Goal: Task Accomplishment & Management: Manage account settings

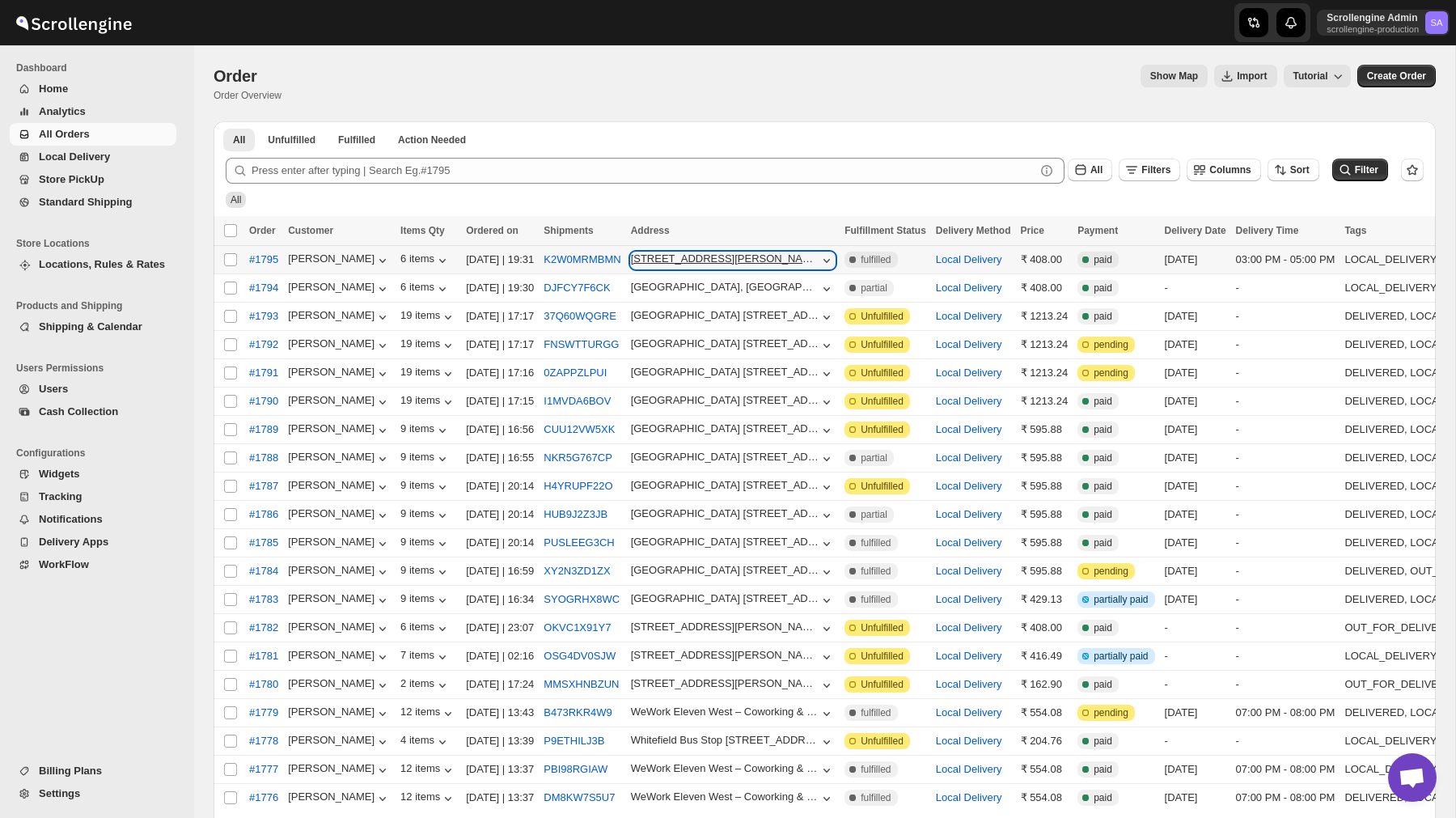
click at [835, 261] on icon "button" at bounding box center [827, 260] width 16 height 16
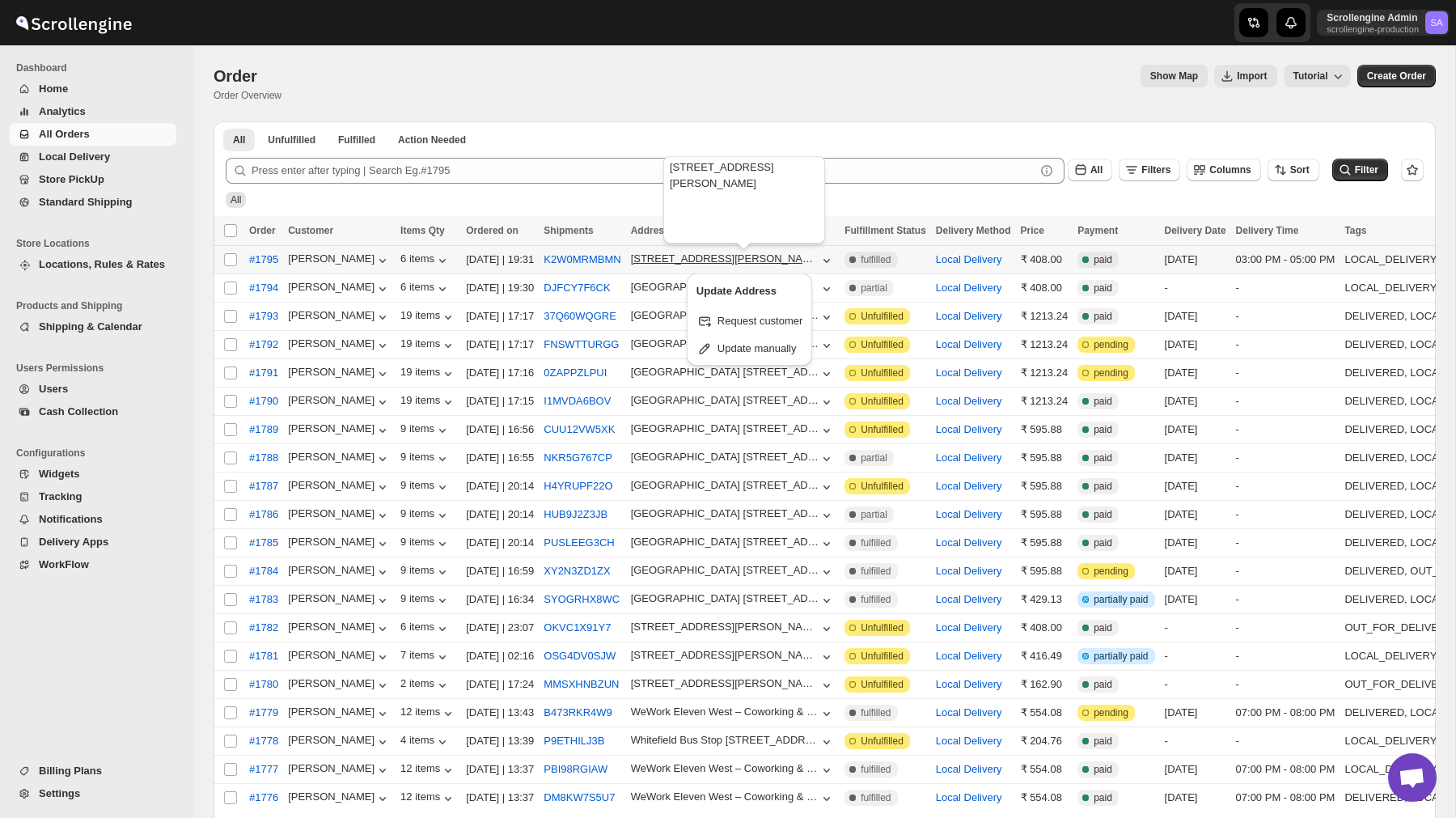
click at [759, 259] on div "[STREET_ADDRESS][PERSON_NAME]," at bounding box center [725, 258] width 189 height 12
click at [759, 259] on div "9-12 Floor, G No.104/1, Sadanand Business Center," at bounding box center [725, 258] width 189 height 12
click at [737, 264] on div "9-12 Floor, G No.104/1, Sadanand Business Center," at bounding box center [725, 258] width 189 height 12
click at [755, 352] on span "Update manually" at bounding box center [757, 348] width 79 height 12
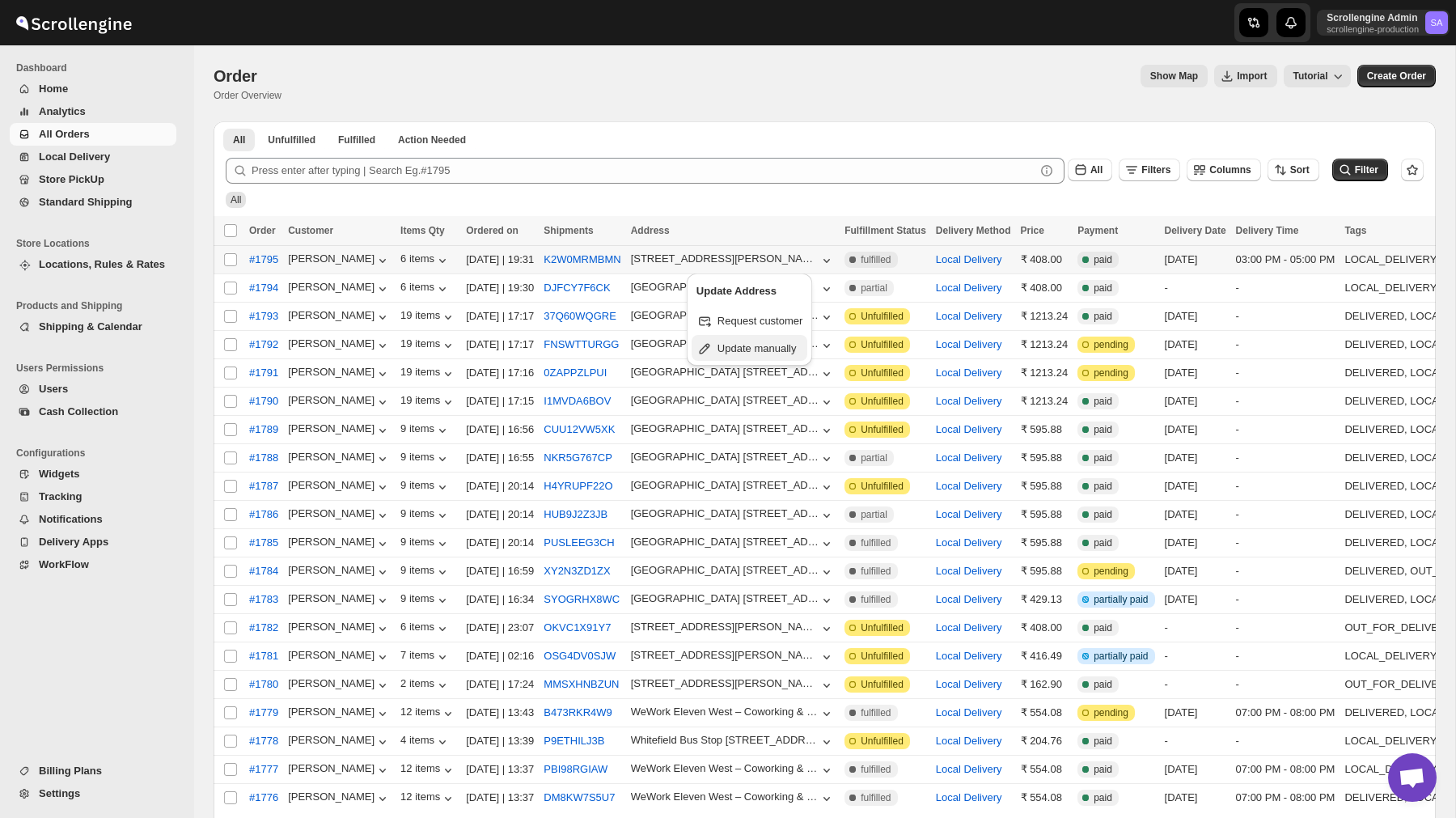
select select "IN"
select select "Maharashtra"
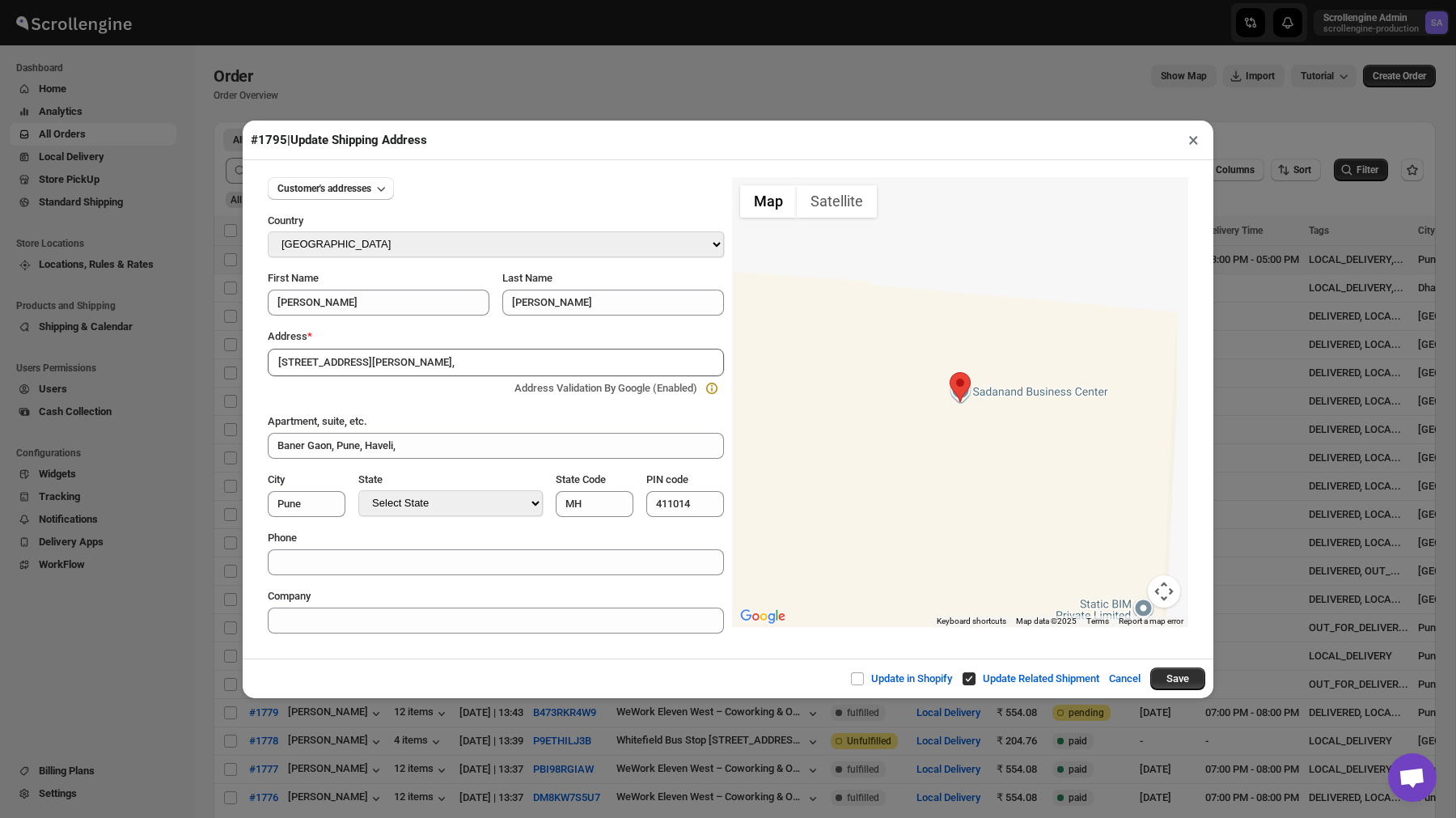
click at [1197, 141] on button "×" at bounding box center [1193, 139] width 23 height 22
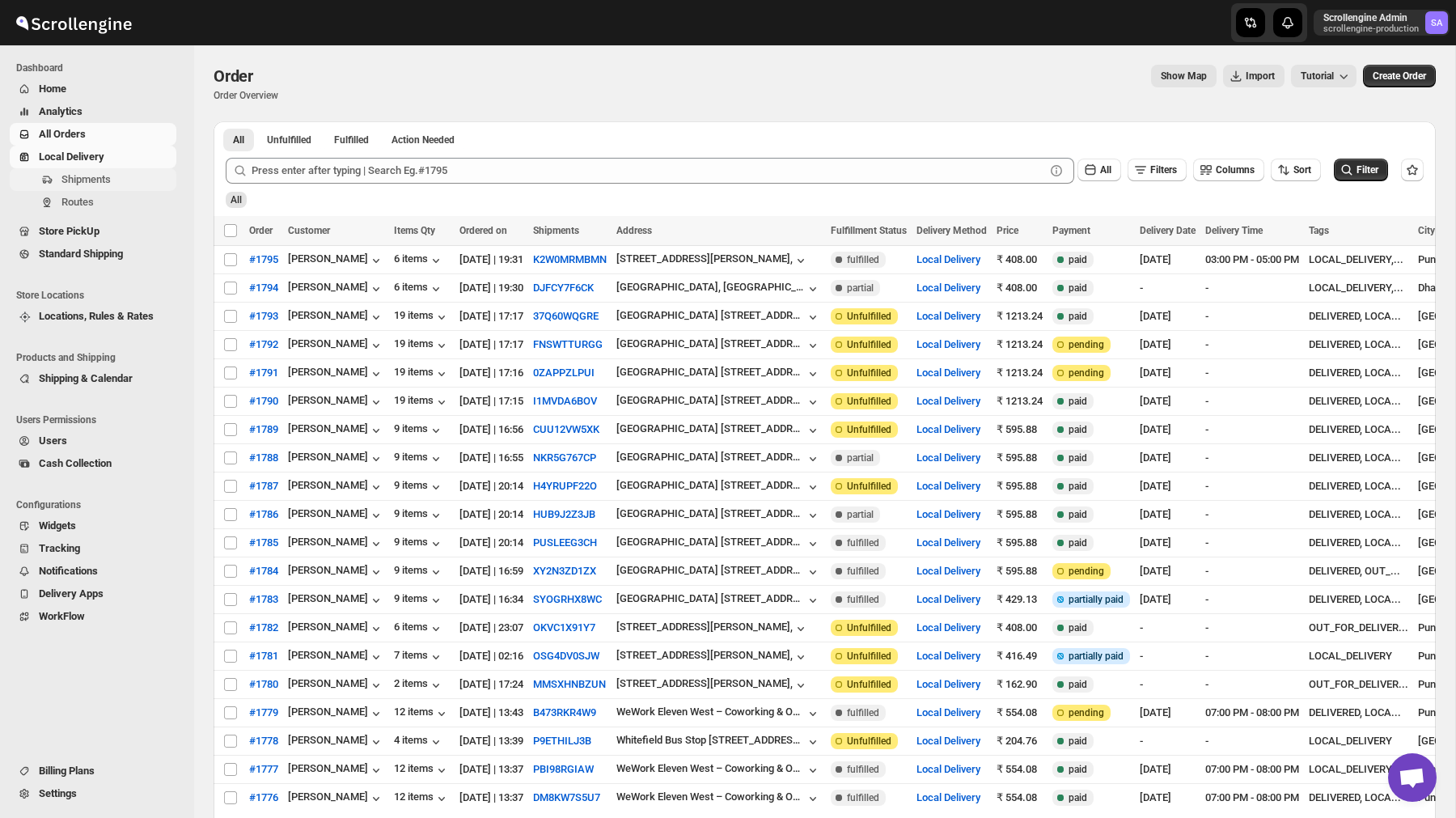
click at [111, 179] on span "Shipments" at bounding box center [87, 179] width 49 height 12
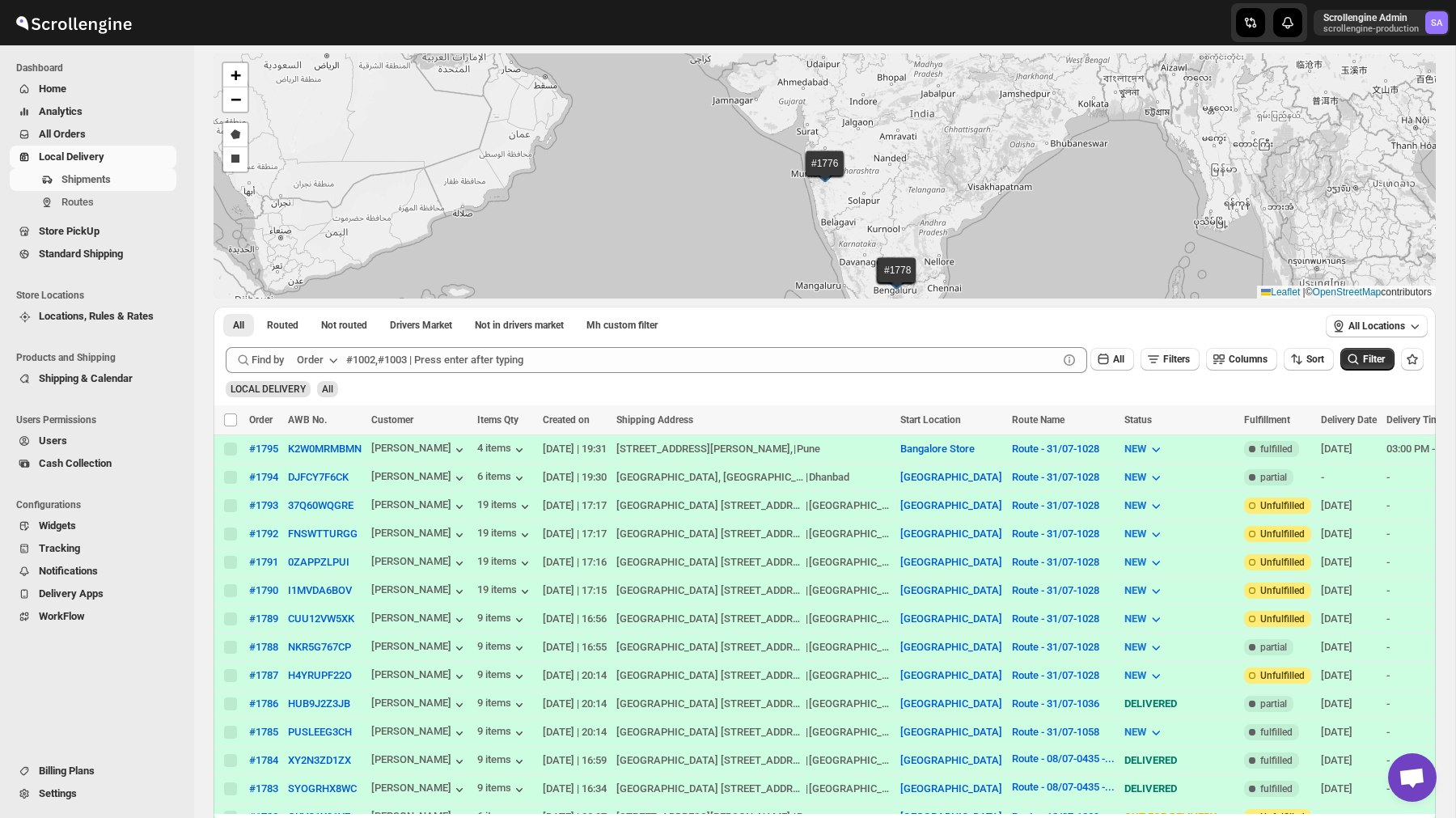
scroll to position [95, 0]
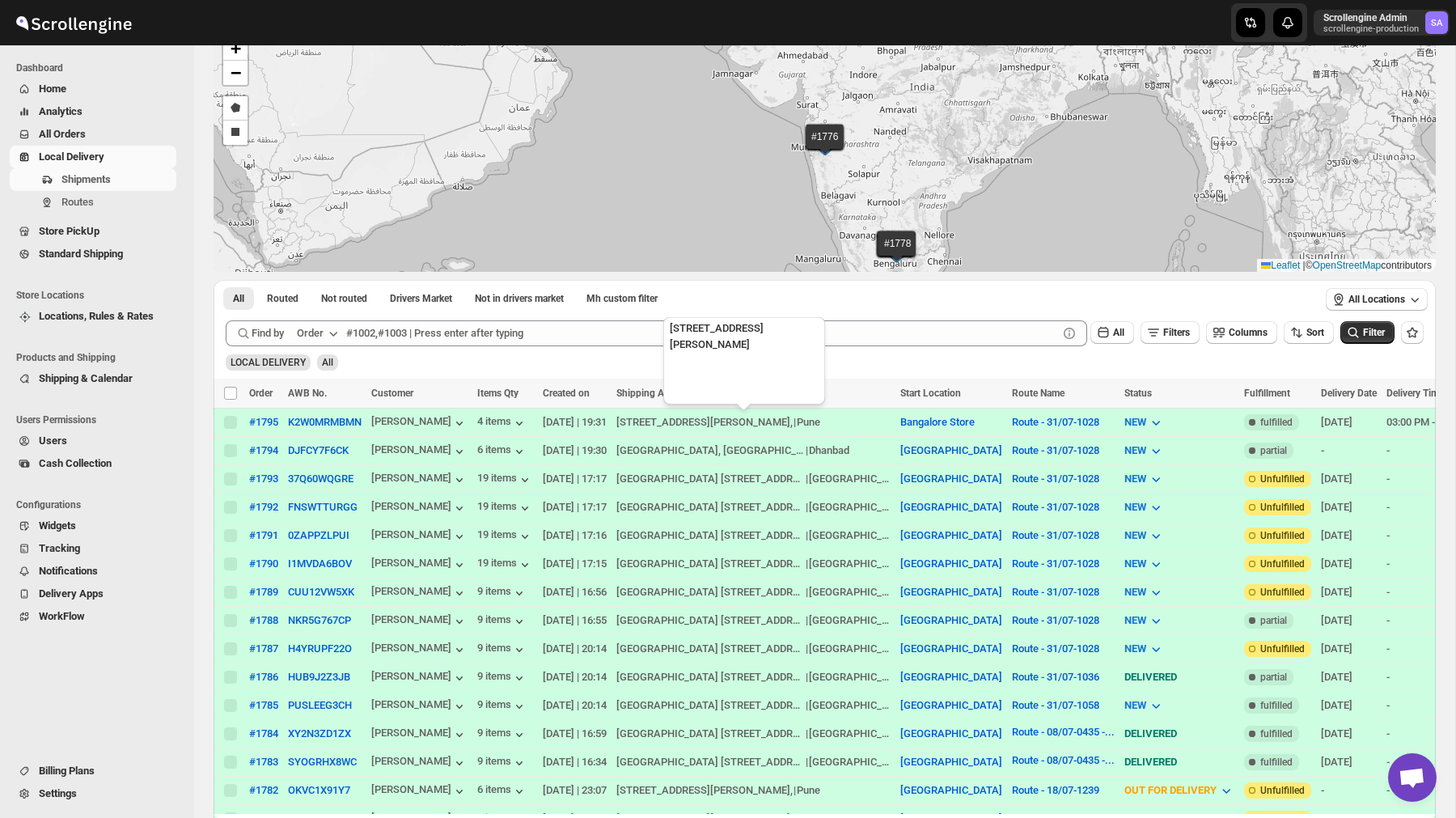
click at [764, 424] on div "9-12 Floor, G No.104/1, Sadanand Business Center," at bounding box center [705, 423] width 176 height 16
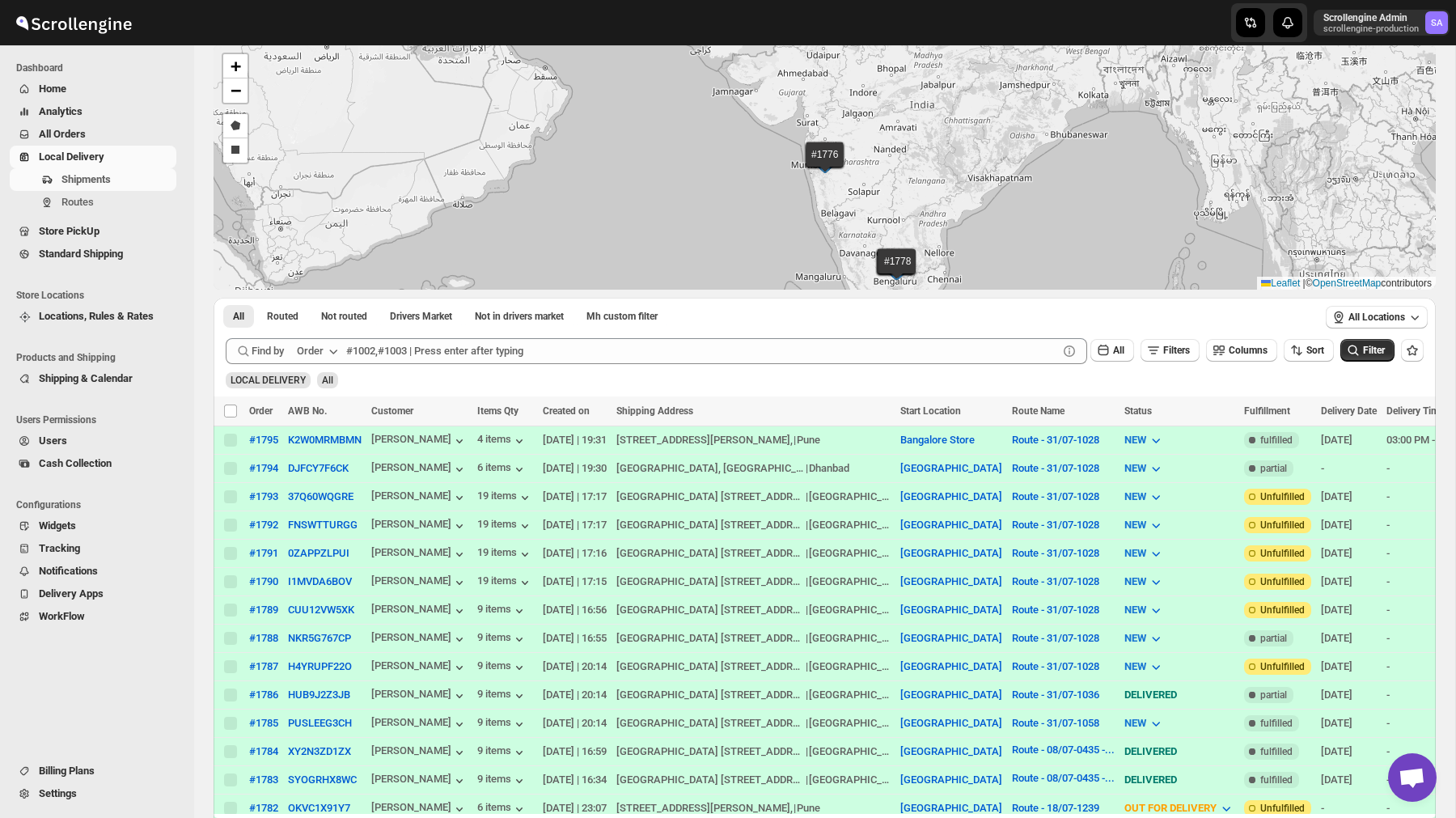
scroll to position [75, 0]
click at [96, 147] on link "Local Delivery" at bounding box center [93, 157] width 166 height 22
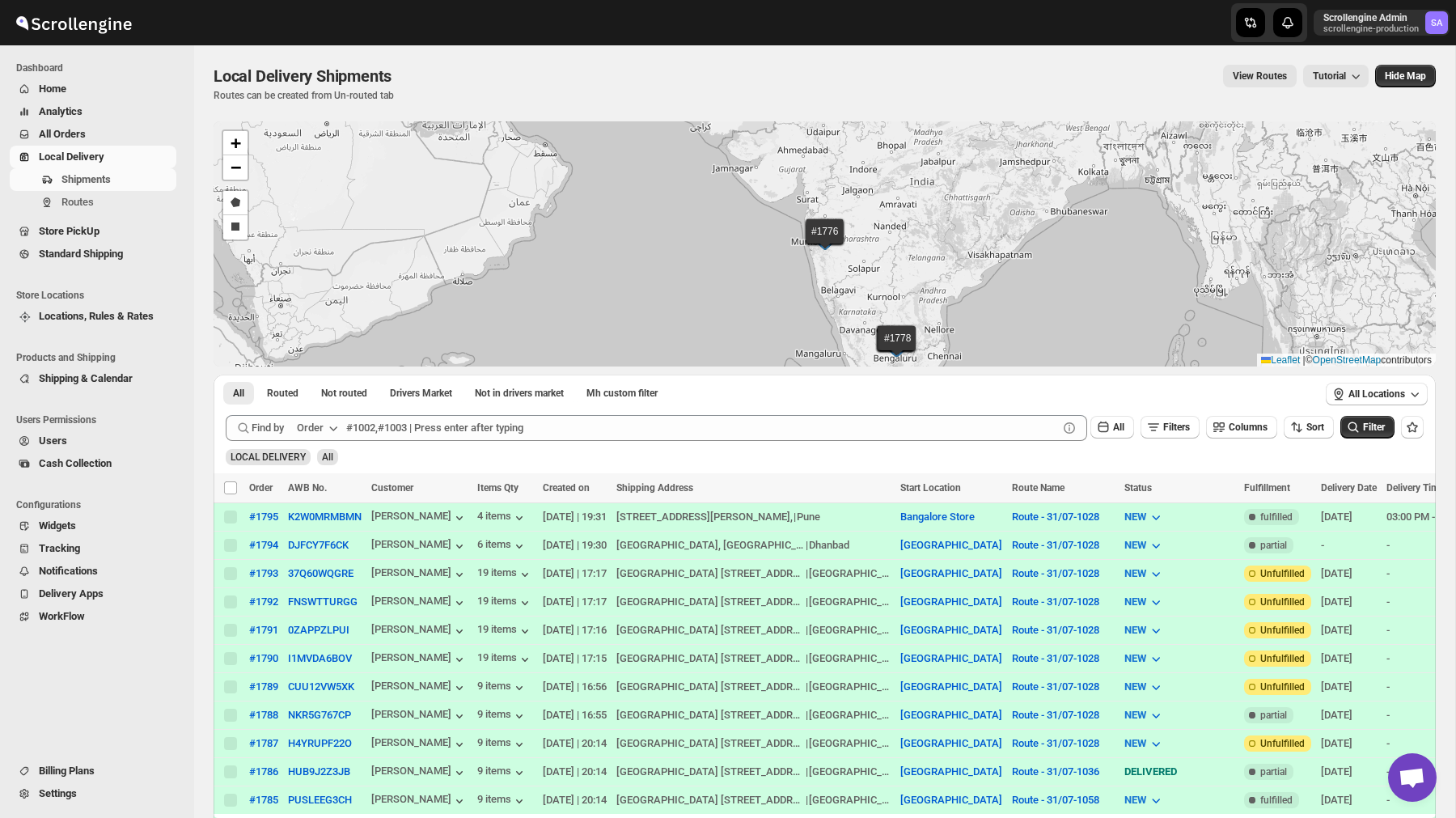
click at [96, 139] on span "All Orders" at bounding box center [105, 134] width 134 height 16
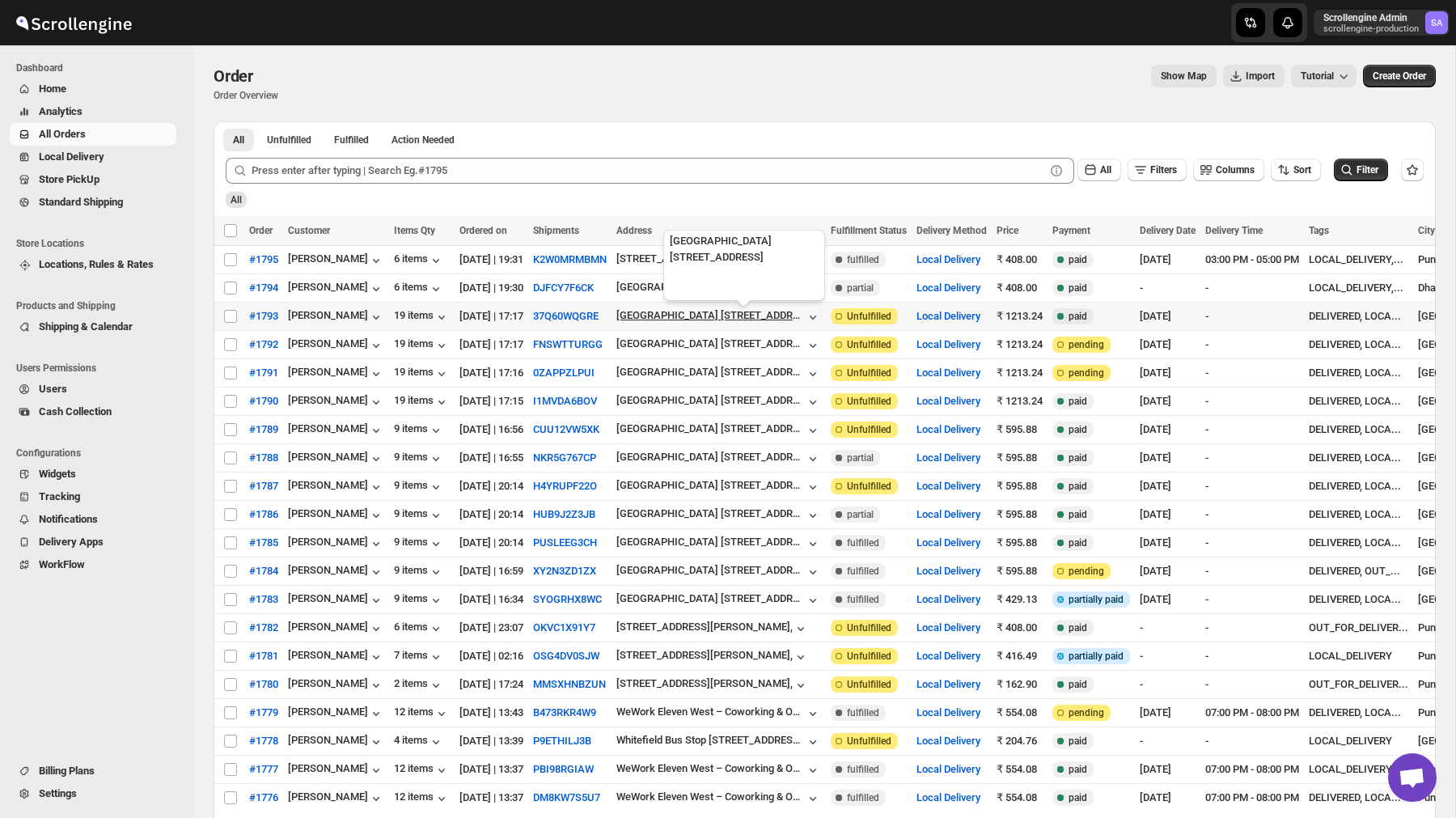
click at [741, 318] on div "Admiralty Manor 83 6th Main Road Eshwara Layout Indiranagar" at bounding box center [710, 315] width 189 height 12
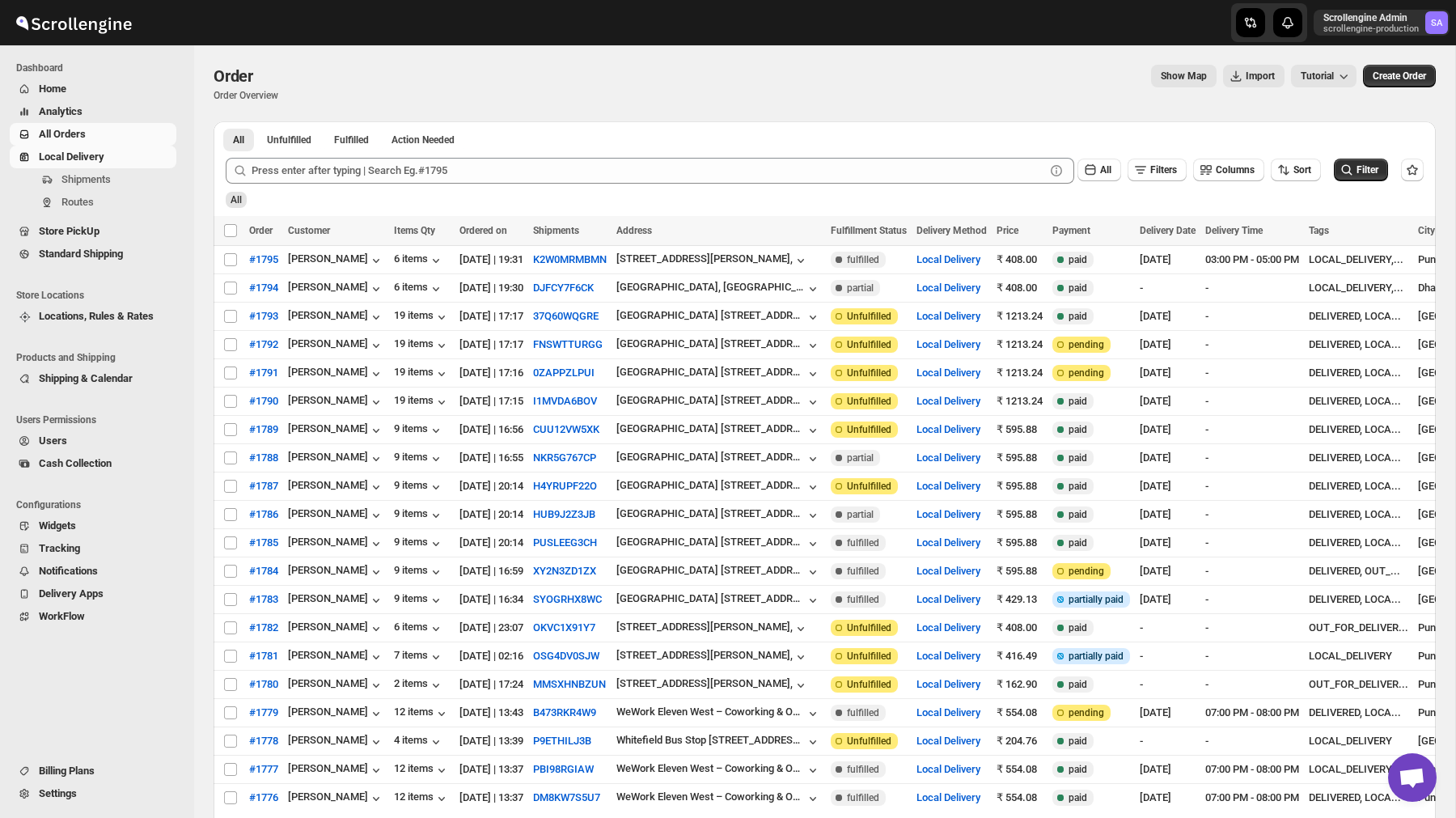
click at [98, 160] on span "Local Delivery" at bounding box center [72, 157] width 66 height 12
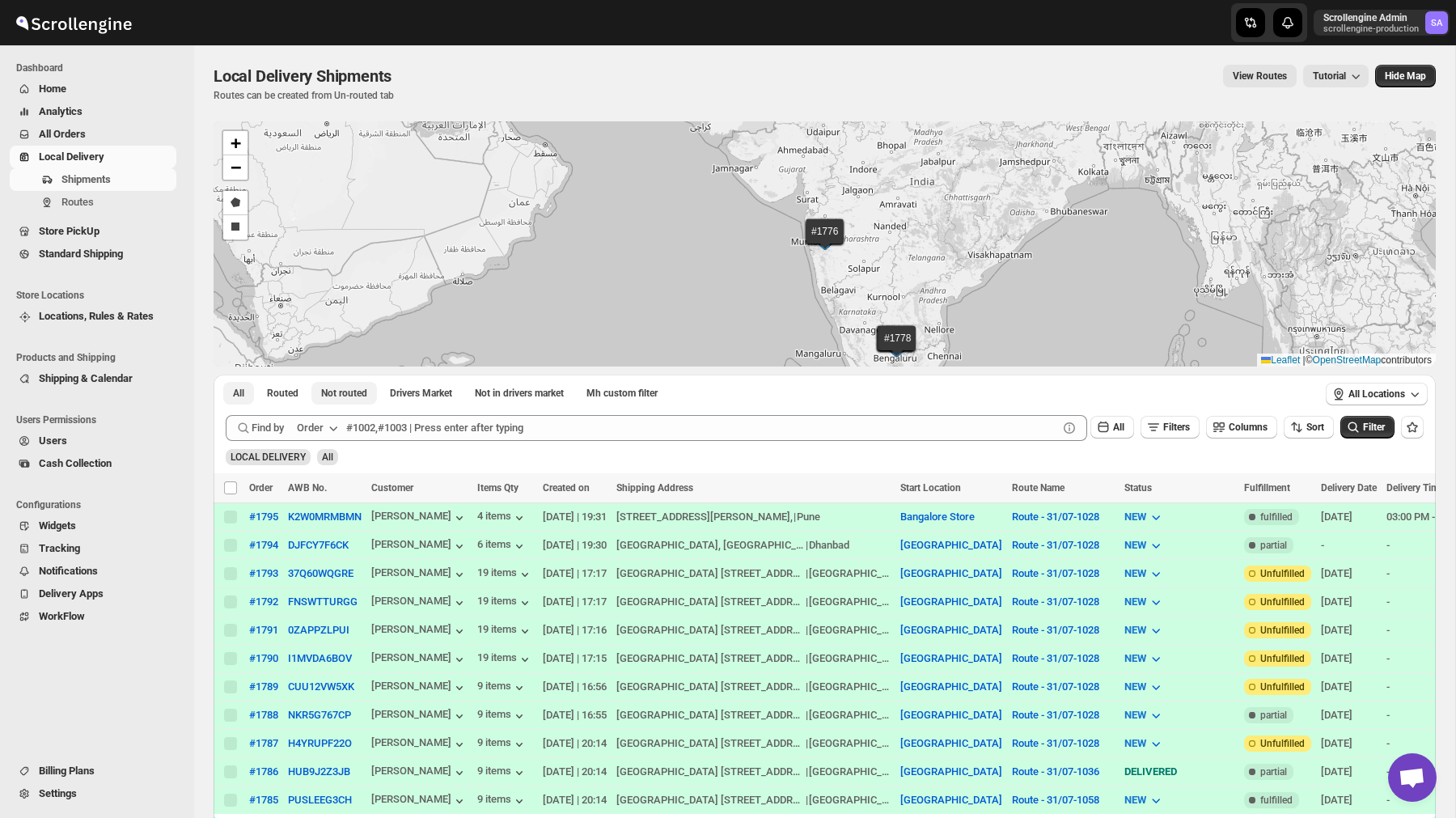
click at [357, 390] on span "Not routed" at bounding box center [344, 393] width 46 height 13
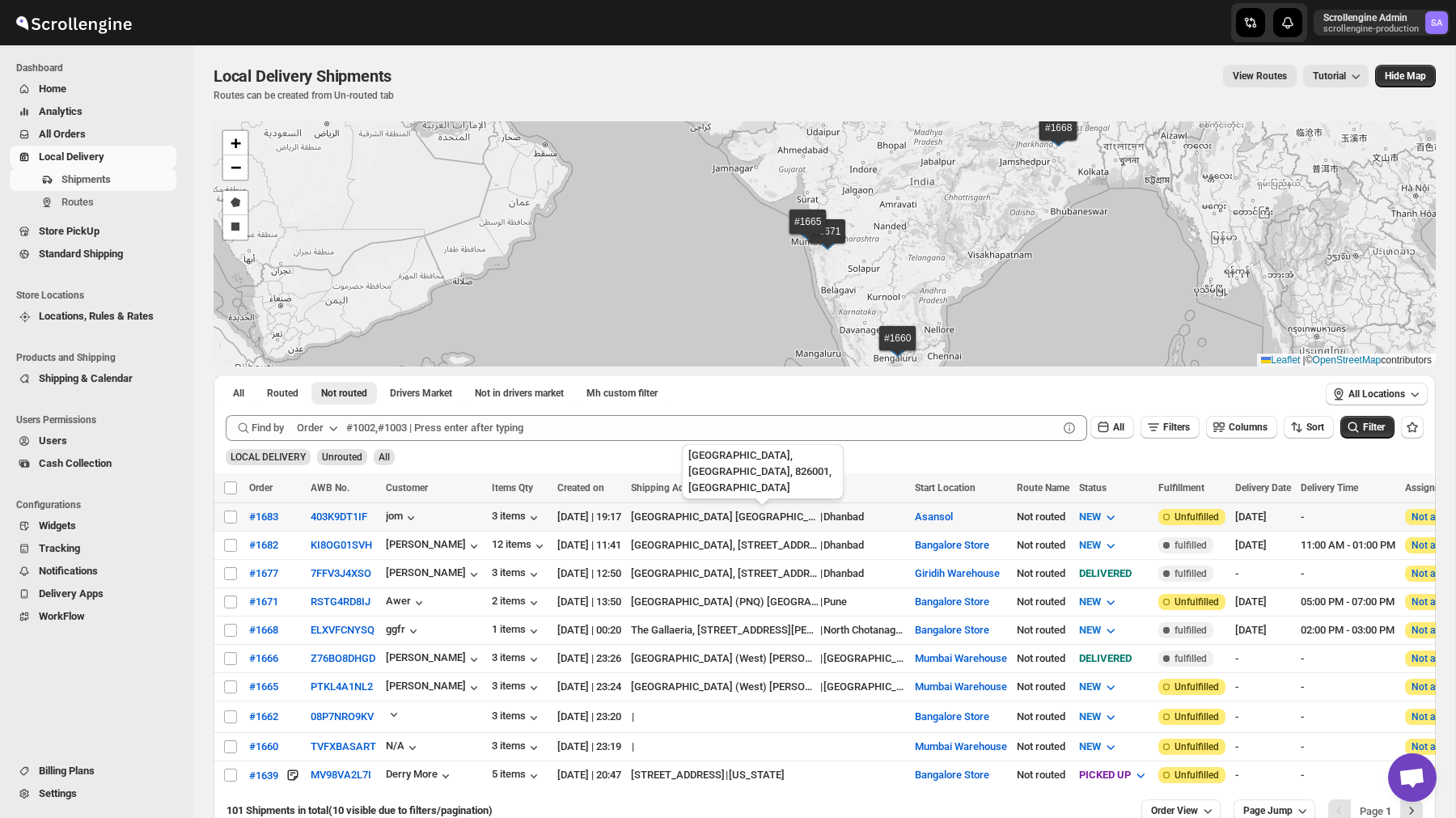
click at [759, 511] on div "Dhanbad Railway Station Road Damodarpur" at bounding box center [725, 517] width 189 height 16
click at [353, 515] on button "403K9DT1IF" at bounding box center [339, 516] width 57 height 12
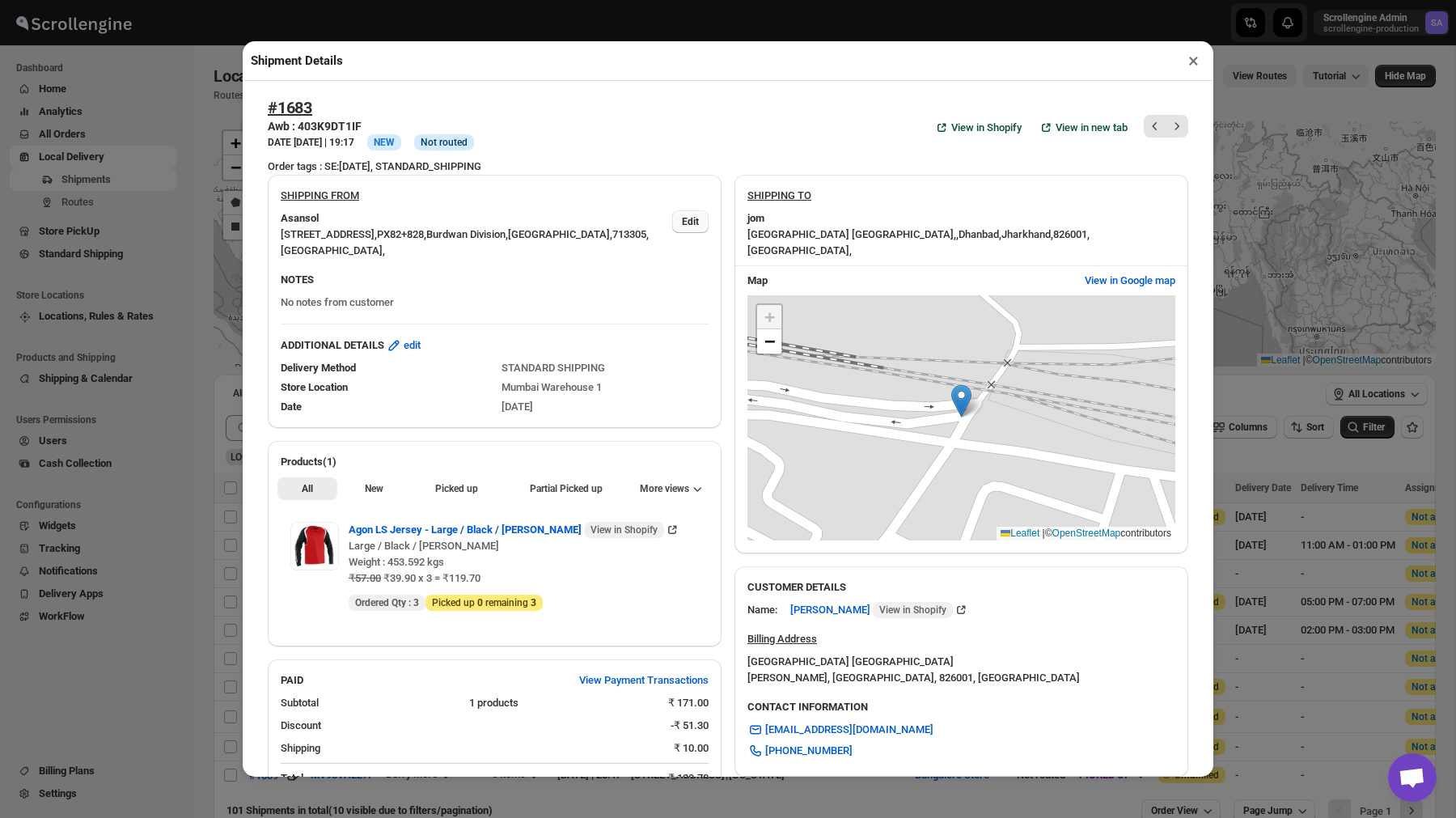
click at [691, 222] on span "Edit" at bounding box center [691, 222] width 17 height 13
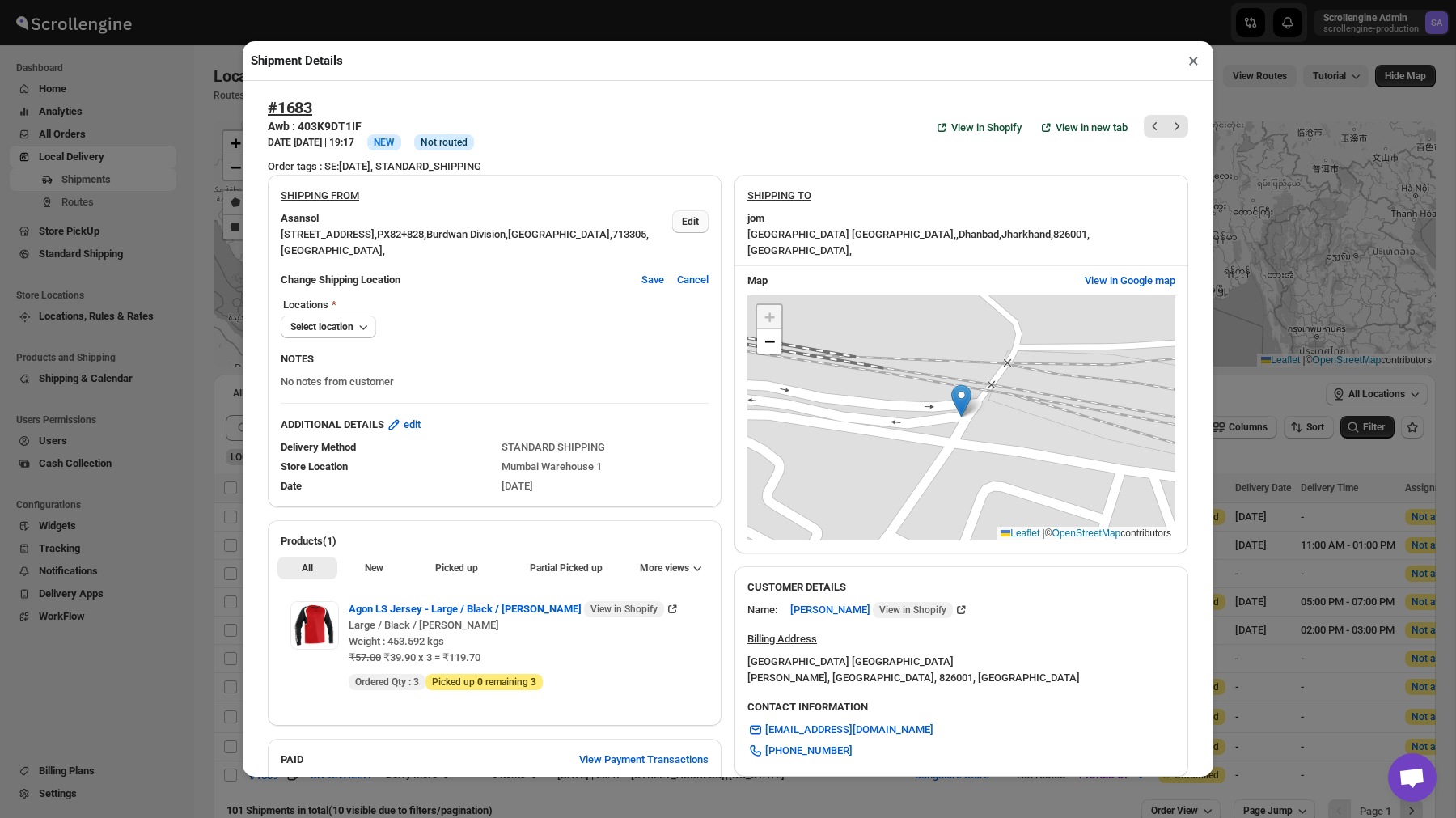
click at [691, 222] on span "Edit" at bounding box center [691, 222] width 17 height 13
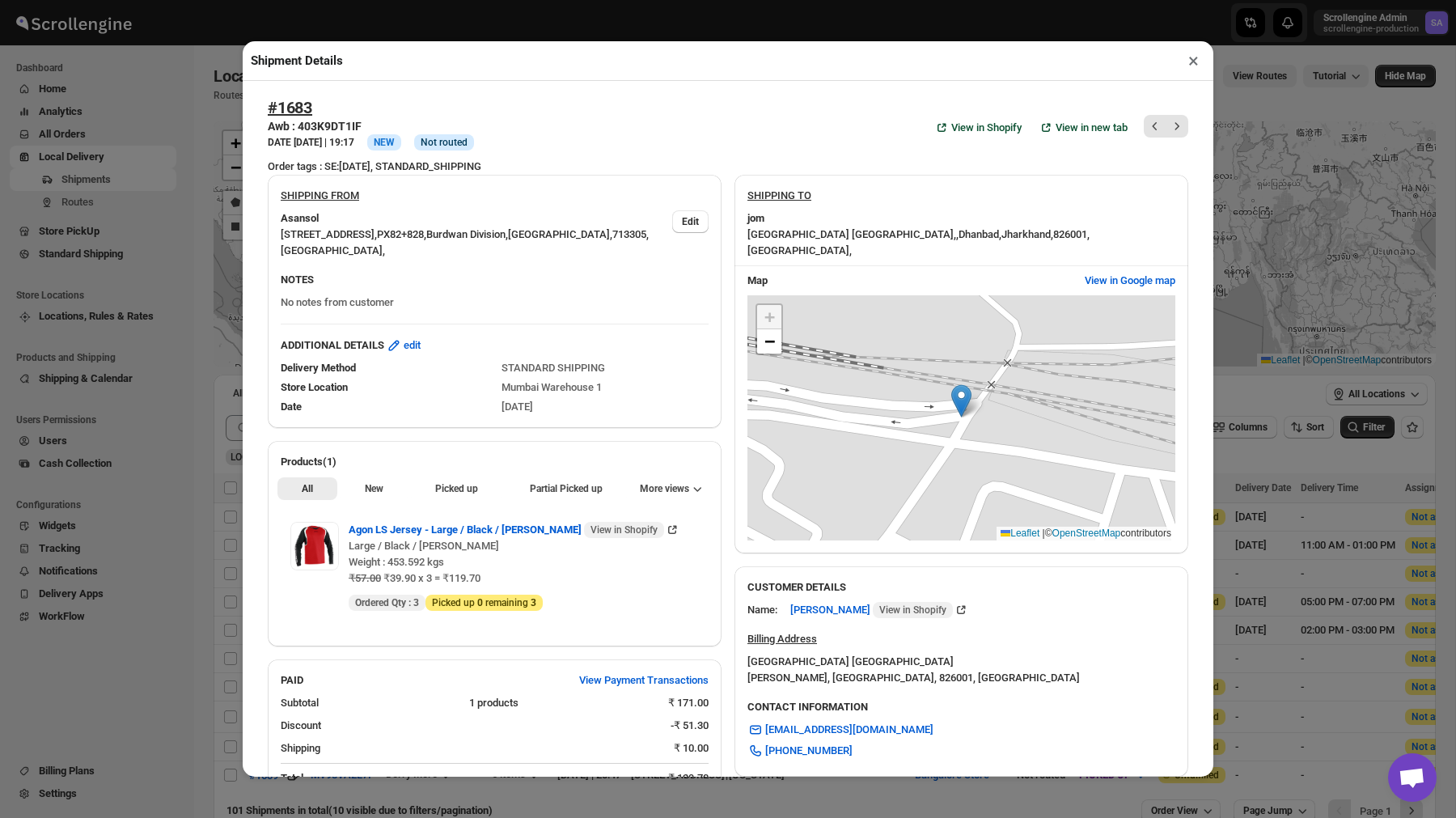
click at [1191, 68] on button "×" at bounding box center [1193, 60] width 23 height 22
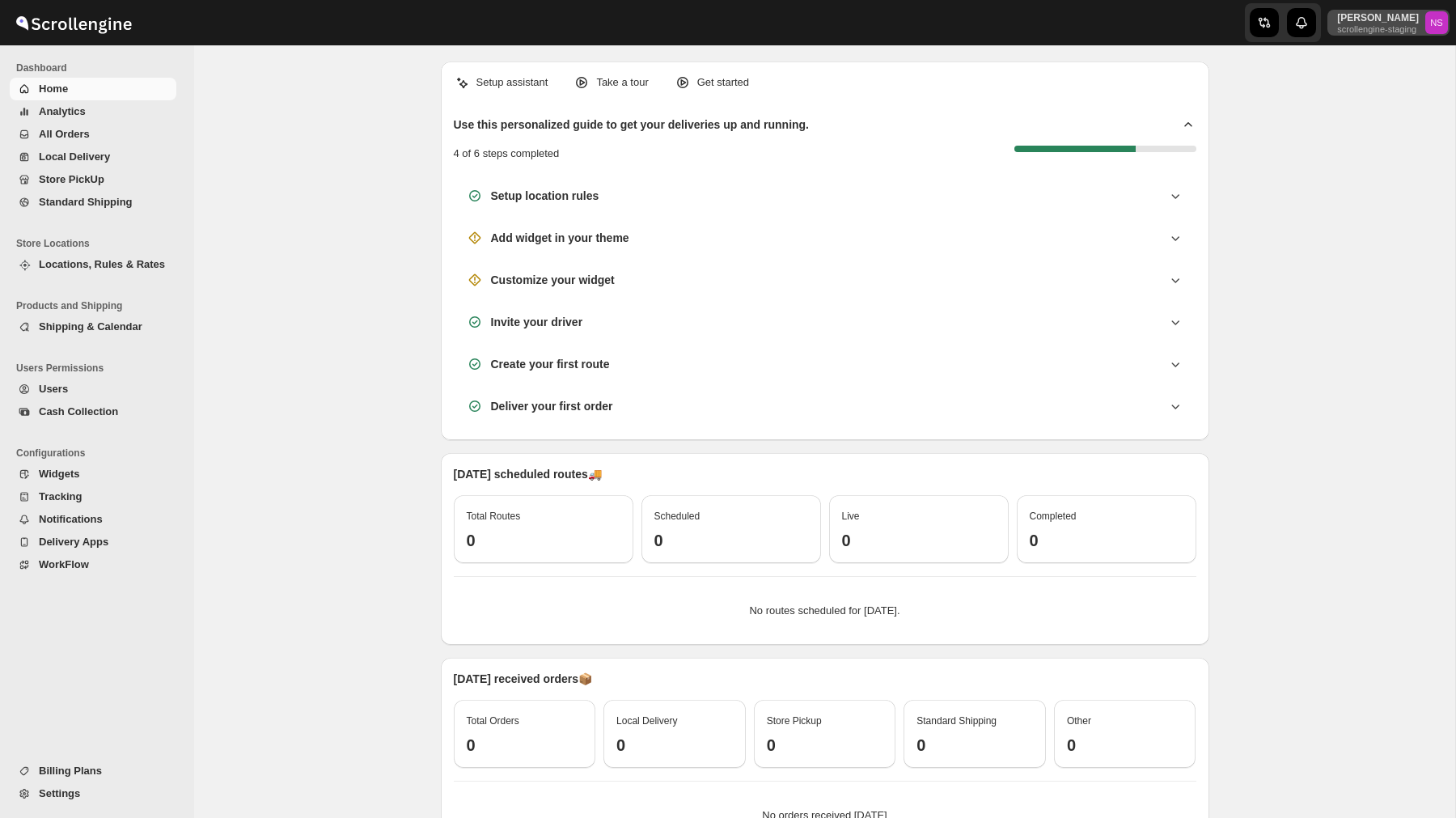
click at [1379, 26] on p "scrollengine-staging" at bounding box center [1378, 29] width 82 height 10
click at [1374, 140] on button "Organizations" at bounding box center [1397, 149] width 96 height 26
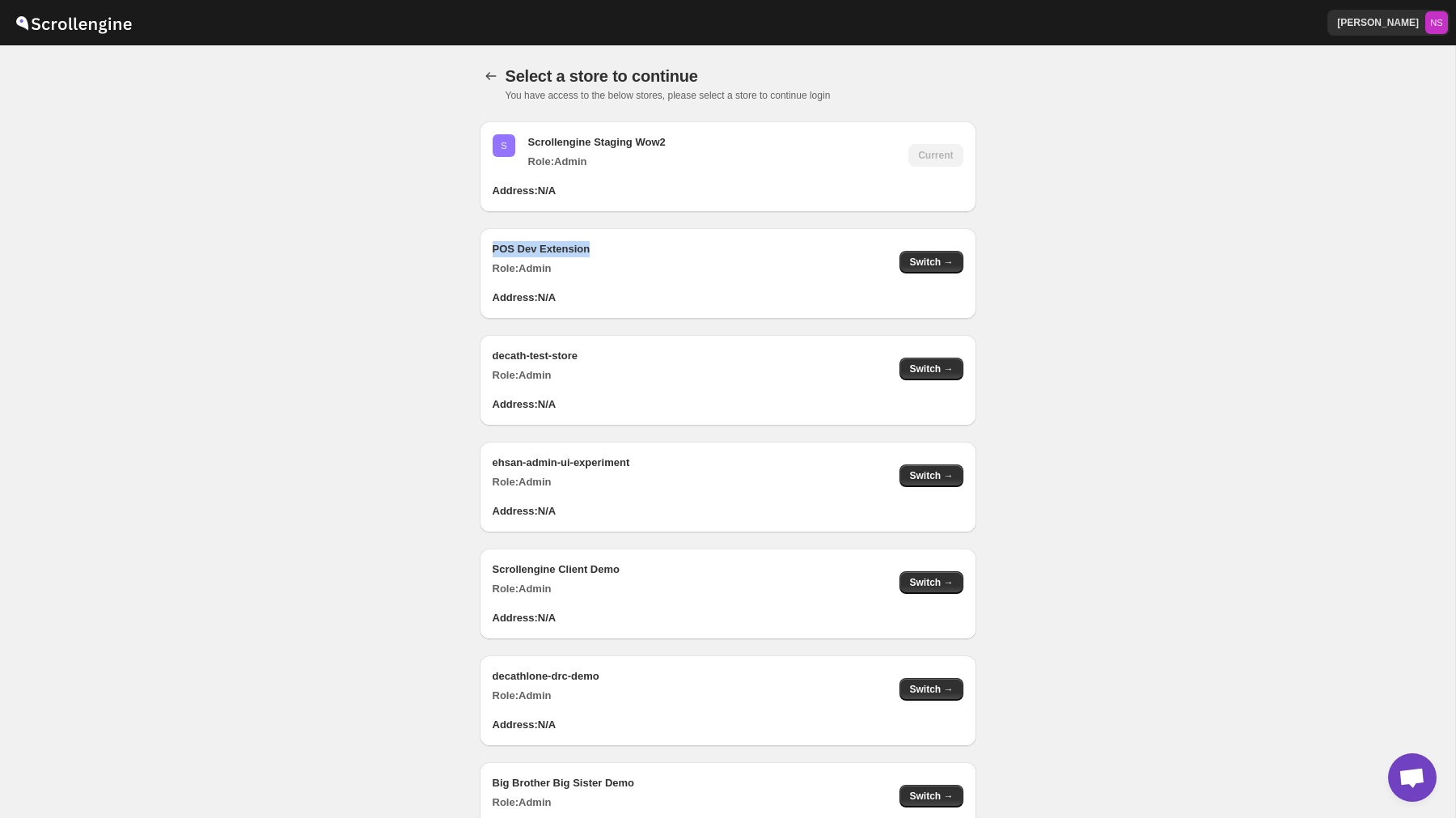
drag, startPoint x: 485, startPoint y: 247, endPoint x: 658, endPoint y: 247, distance: 173.0
click at [658, 247] on div "POS Dev Extension Role: Admin Switch →" at bounding box center [721, 252] width 484 height 49
copy b "POS Dev Extension"
